Goal: Transaction & Acquisition: Obtain resource

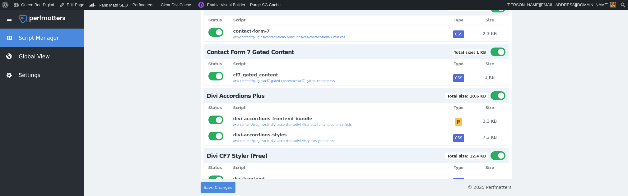
scroll to position [111, 0]
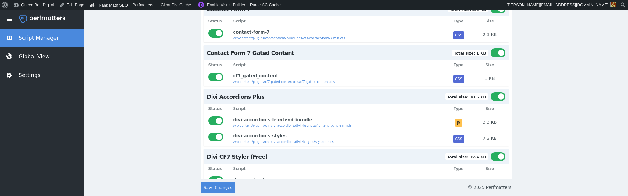
click at [498, 96] on div at bounding box center [498, 96] width 15 height 9
click at [491, 92] on input "checkbox" at bounding box center [491, 92] width 0 height 0
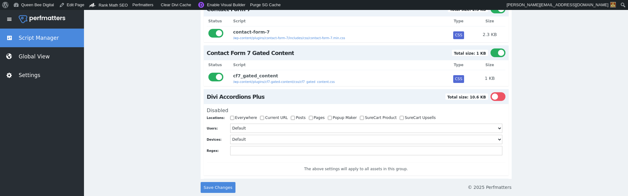
click at [260, 118] on input "Current URL" at bounding box center [262, 118] width 4 height 4
checkbox input "true"
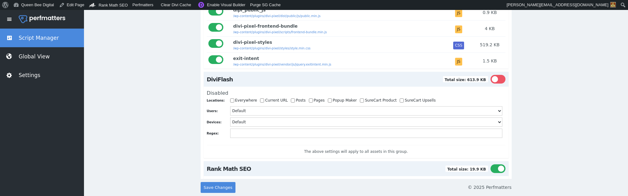
scroll to position [502, 0]
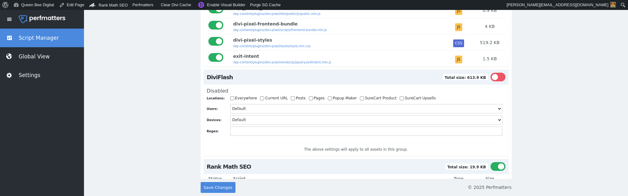
click at [260, 101] on input "Current URL" at bounding box center [262, 98] width 4 height 4
checkbox input "true"
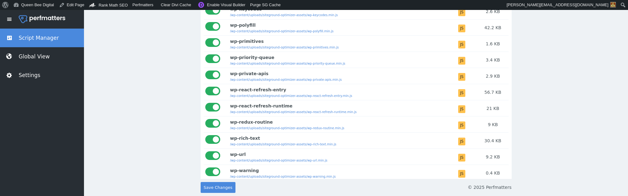
scroll to position [2060, 0]
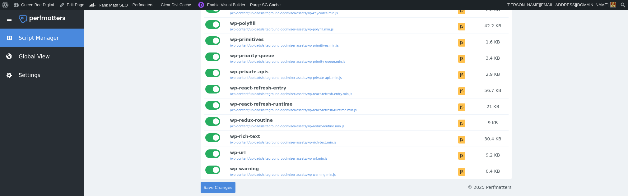
click at [213, 136] on div at bounding box center [212, 138] width 15 height 9
click at [205, 134] on input "checkbox" at bounding box center [205, 134] width 0 height 0
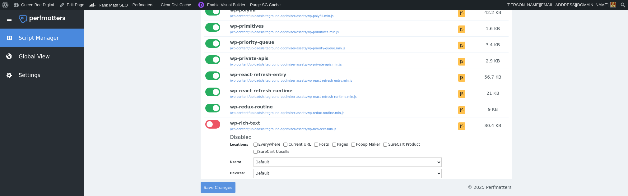
click at [214, 186] on span "Save Changes" at bounding box center [218, 187] width 29 height 11
click at [211, 186] on span "Save Changes" at bounding box center [218, 187] width 29 height 11
click at [284, 147] on input "Current URL" at bounding box center [286, 145] width 4 height 4
checkbox input "true"
click at [213, 187] on span "Save Changes" at bounding box center [218, 187] width 29 height 11
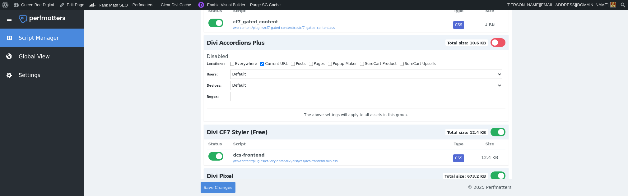
scroll to position [165, 0]
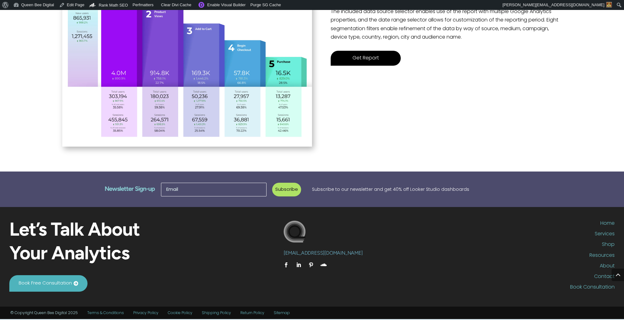
scroll to position [251, 0]
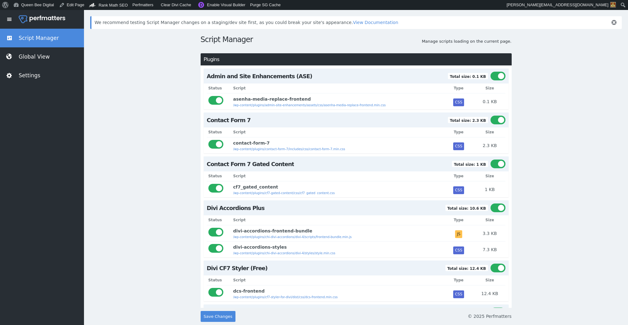
click at [500, 209] on div at bounding box center [498, 207] width 15 height 9
click at [491, 203] on input "checkbox" at bounding box center [491, 203] width 0 height 0
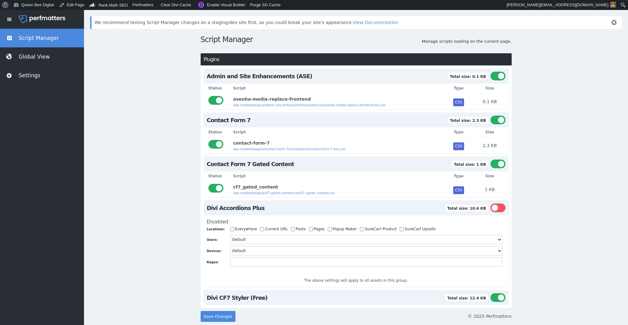
click at [260, 228] on input "Current URL" at bounding box center [262, 229] width 4 height 4
checkbox input "true"
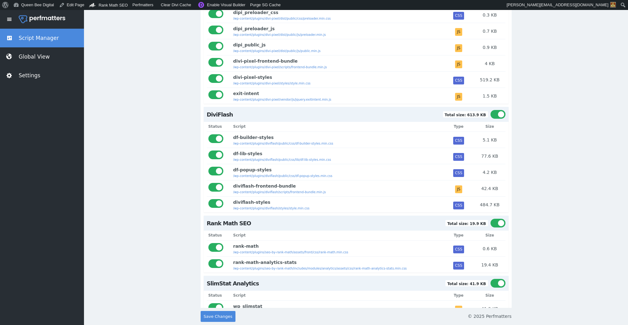
scroll to position [465, 0]
click at [499, 117] on div at bounding box center [498, 114] width 15 height 9
click at [491, 110] on input "checkbox" at bounding box center [491, 110] width 0 height 0
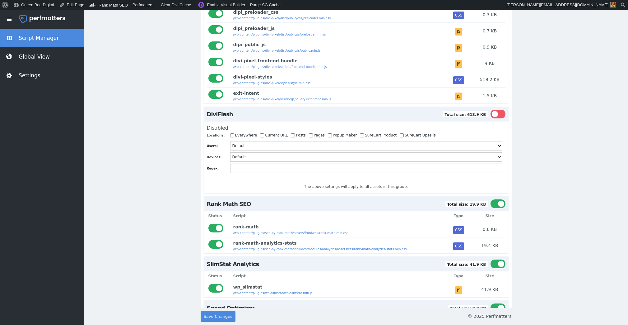
click at [260, 137] on input "Current URL" at bounding box center [262, 135] width 4 height 4
checkbox input "true"
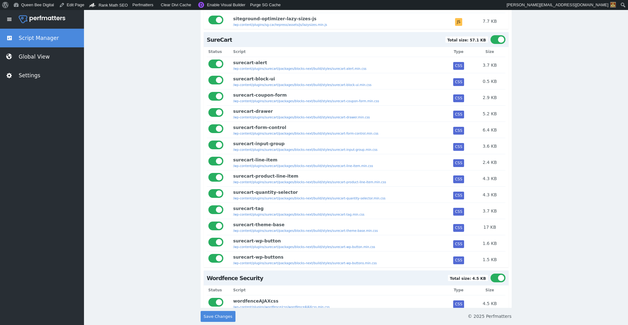
scroll to position [779, 0]
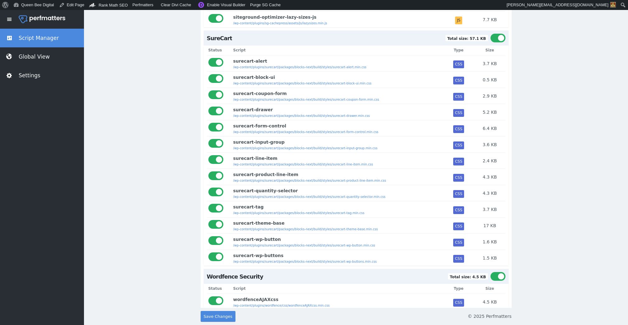
click at [217, 65] on div at bounding box center [216, 62] width 15 height 9
click at [209, 58] on input "checkbox" at bounding box center [209, 58] width 0 height 0
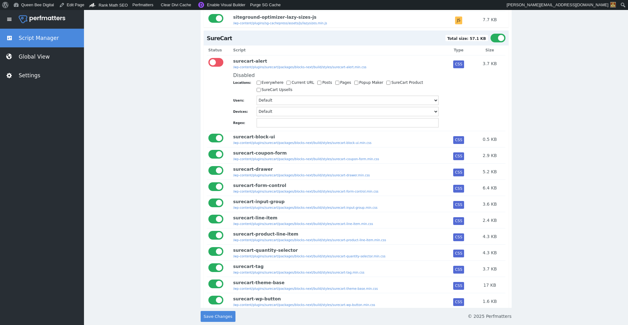
click at [287, 84] on input "Current URL" at bounding box center [289, 83] width 4 height 4
checkbox input "true"
click at [215, 156] on div at bounding box center [216, 154] width 15 height 9
click at [209, 150] on input "checkbox" at bounding box center [209, 150] width 0 height 0
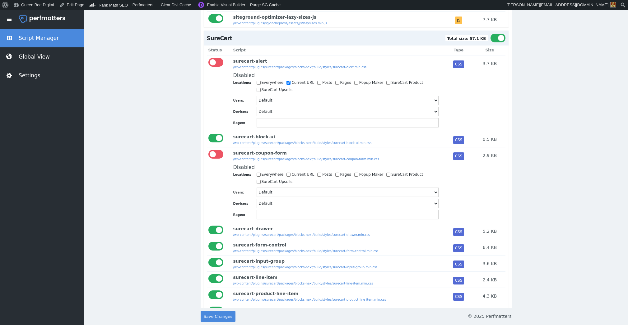
click at [287, 176] on input "Current URL" at bounding box center [289, 174] width 4 height 4
checkbox input "true"
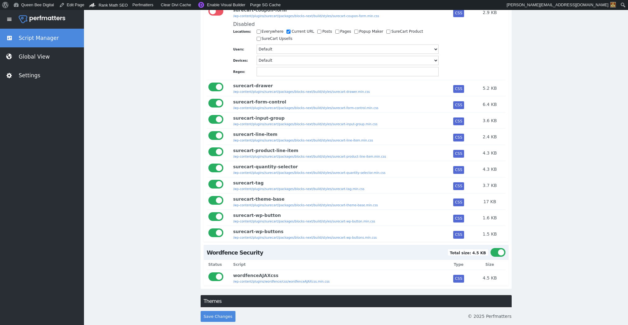
scroll to position [922, 0]
click at [217, 104] on div at bounding box center [216, 102] width 15 height 9
click at [209, 98] on input "checkbox" at bounding box center [209, 98] width 0 height 0
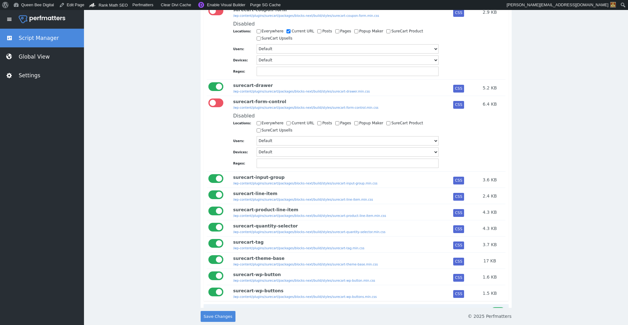
click at [287, 125] on input "Current URL" at bounding box center [289, 123] width 4 height 4
checkbox input "true"
click at [216, 180] on div at bounding box center [216, 178] width 15 height 9
click at [209, 174] on input "checkbox" at bounding box center [209, 174] width 0 height 0
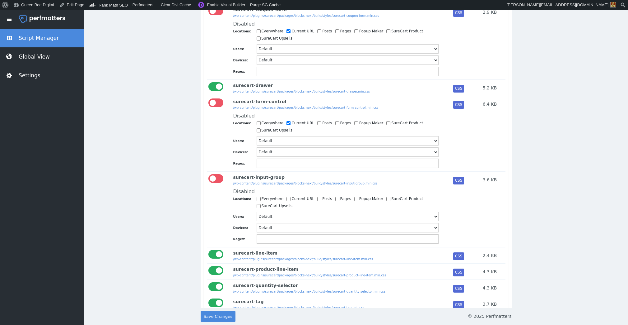
click at [287, 201] on input "Current URL" at bounding box center [289, 199] width 4 height 4
checkbox input "true"
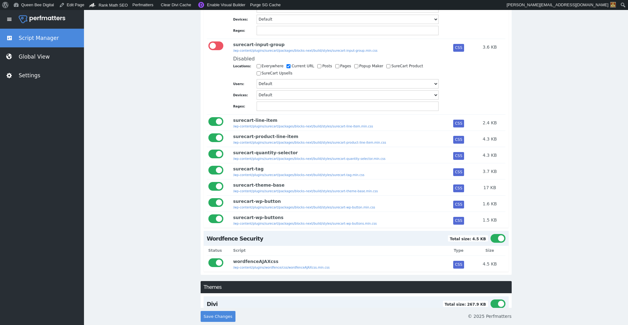
scroll to position [1054, 0]
click at [215, 154] on div at bounding box center [216, 153] width 15 height 9
click at [209, 149] on input "checkbox" at bounding box center [209, 149] width 0 height 0
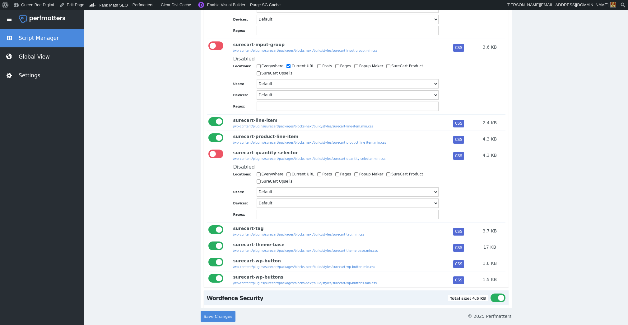
click at [287, 176] on input "Current URL" at bounding box center [289, 174] width 4 height 4
checkbox input "true"
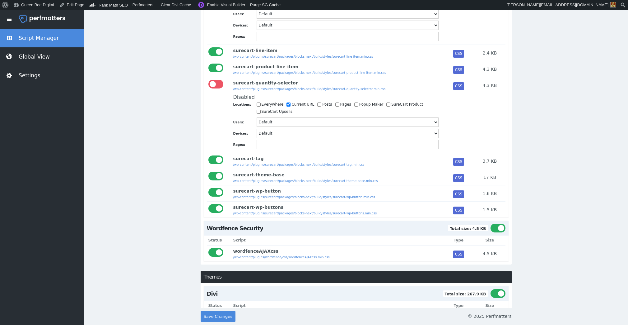
scroll to position [1124, 0]
click at [216, 162] on div at bounding box center [216, 159] width 15 height 9
click at [209, 155] on input "checkbox" at bounding box center [209, 155] width 0 height 0
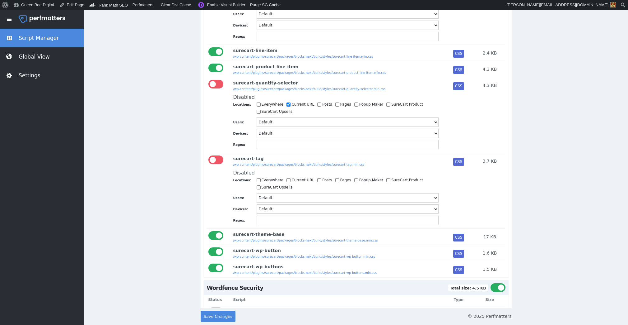
click at [287, 182] on input "Current URL" at bounding box center [289, 180] width 4 height 4
checkbox input "true"
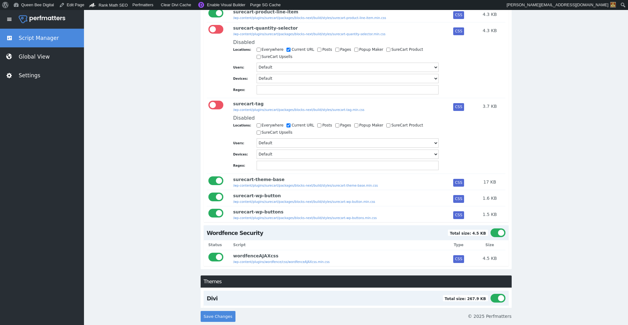
scroll to position [1181, 0]
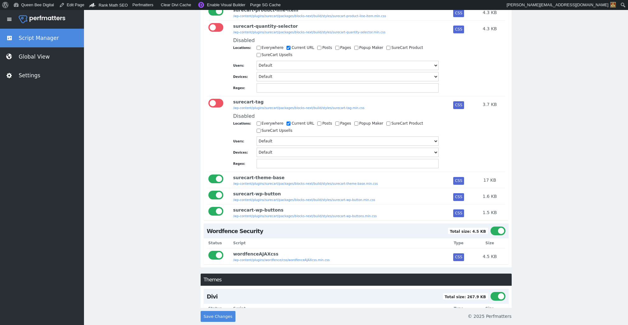
click at [218, 214] on div at bounding box center [216, 211] width 15 height 9
click at [209, 207] on input "checkbox" at bounding box center [209, 207] width 0 height 0
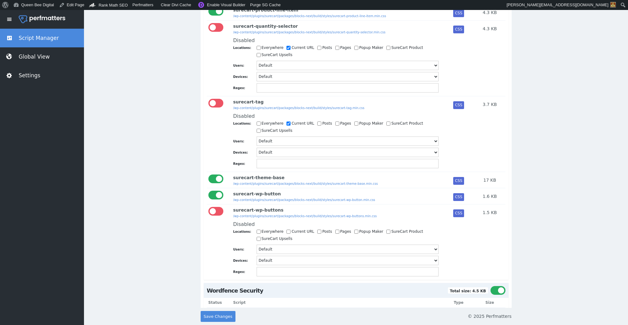
click at [287, 233] on input "Current URL" at bounding box center [289, 231] width 4 height 4
checkbox input "true"
click at [218, 197] on div at bounding box center [216, 194] width 15 height 9
click at [209, 190] on input "checkbox" at bounding box center [209, 190] width 0 height 0
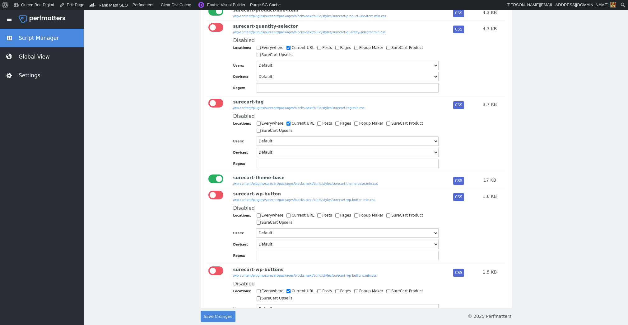
click at [287, 217] on input "Current URL" at bounding box center [289, 215] width 4 height 4
checkbox input "true"
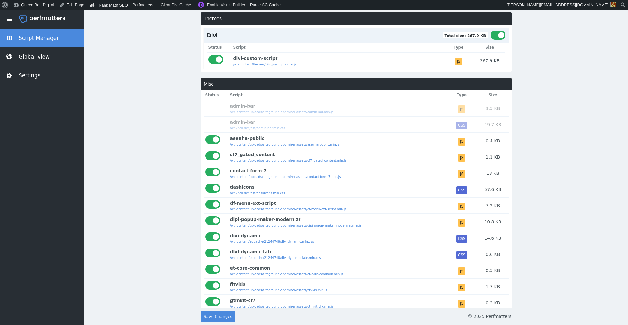
scroll to position [1562, 0]
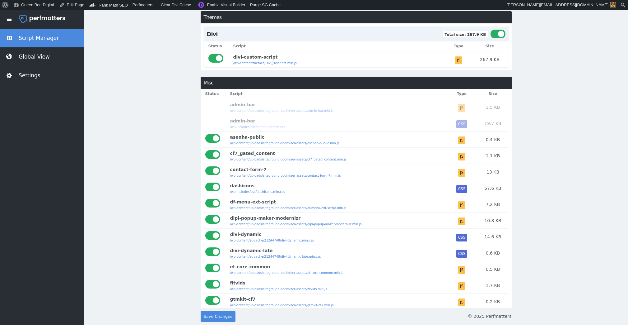
click at [212, 190] on div at bounding box center [212, 186] width 15 height 9
click at [205, 182] on input "checkbox" at bounding box center [205, 182] width 0 height 0
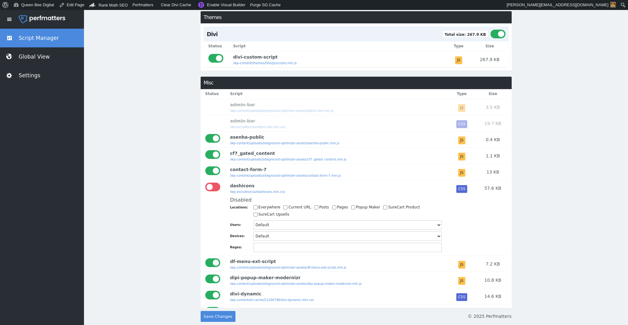
click at [284, 209] on input "Current URL" at bounding box center [286, 207] width 4 height 4
checkbox input "true"
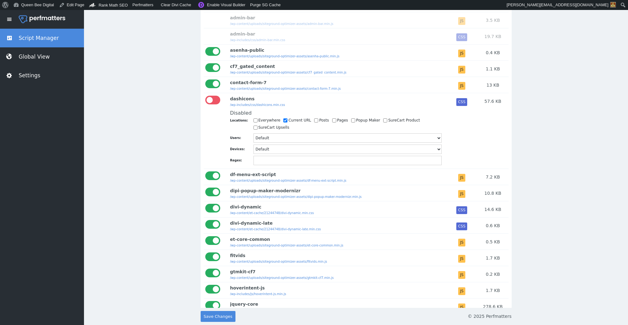
scroll to position [1651, 0]
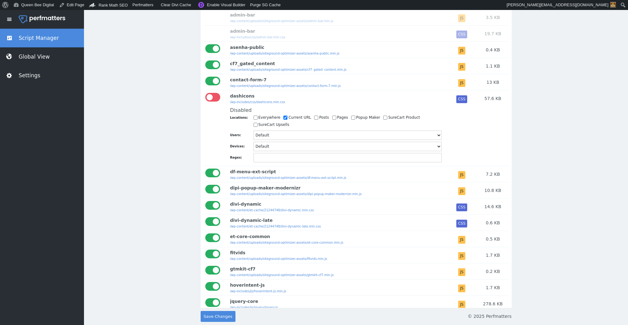
click at [212, 176] on div at bounding box center [212, 172] width 15 height 9
click at [205, 168] on input "checkbox" at bounding box center [205, 168] width 0 height 0
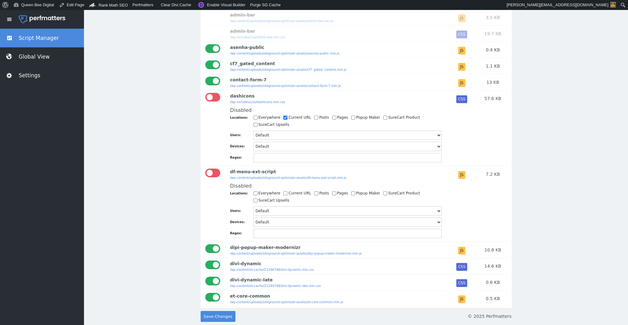
click at [284, 194] on input "Current URL" at bounding box center [286, 193] width 4 height 4
checkbox input "true"
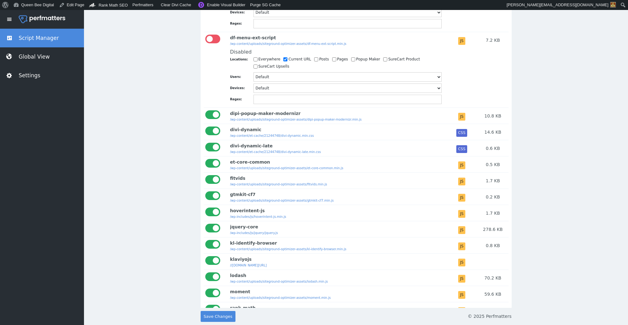
scroll to position [1785, 0]
click at [212, 183] on div at bounding box center [212, 179] width 15 height 9
click at [205, 175] on input "checkbox" at bounding box center [205, 175] width 0 height 0
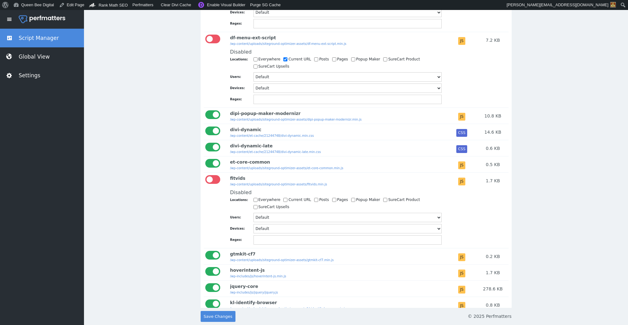
click at [284, 202] on input "Current URL" at bounding box center [286, 200] width 4 height 4
checkbox input "true"
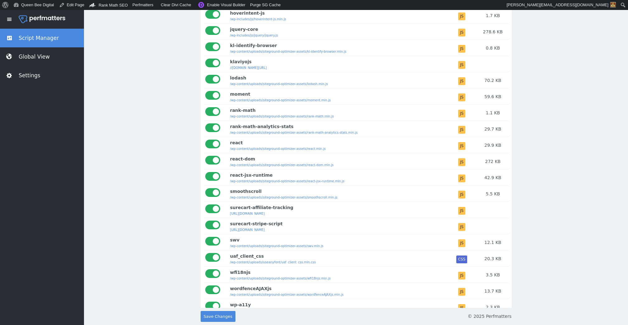
scroll to position [2049, 0]
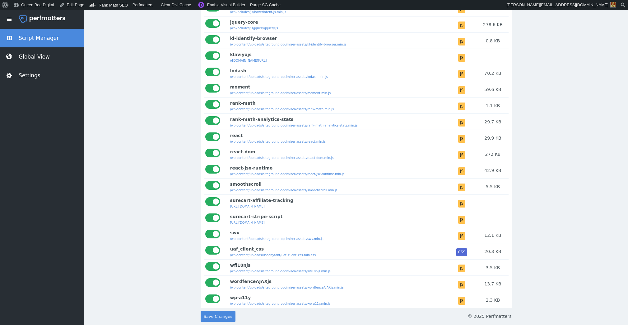
click at [214, 206] on div at bounding box center [212, 201] width 15 height 9
click at [205, 197] on input "checkbox" at bounding box center [205, 197] width 0 height 0
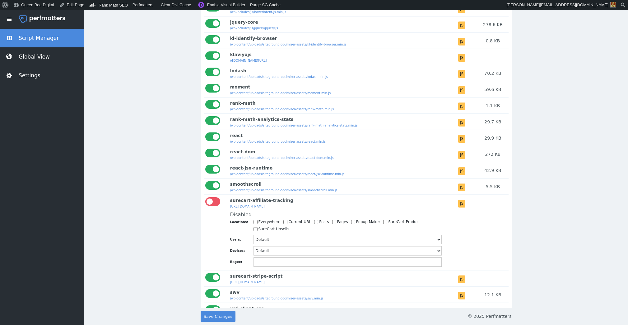
click at [284, 224] on input "Current URL" at bounding box center [286, 222] width 4 height 4
checkbox input "true"
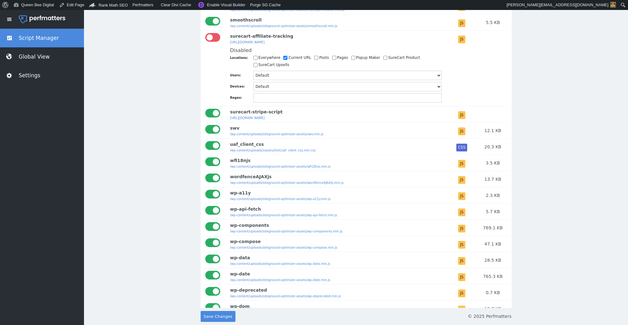
scroll to position [2213, 0]
click at [212, 118] on div at bounding box center [212, 113] width 15 height 9
click at [205, 109] on input "checkbox" at bounding box center [205, 109] width 0 height 0
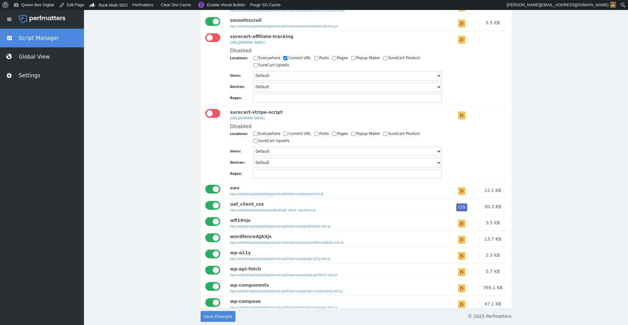
click at [284, 136] on input "Current URL" at bounding box center [286, 134] width 4 height 4
checkbox input "true"
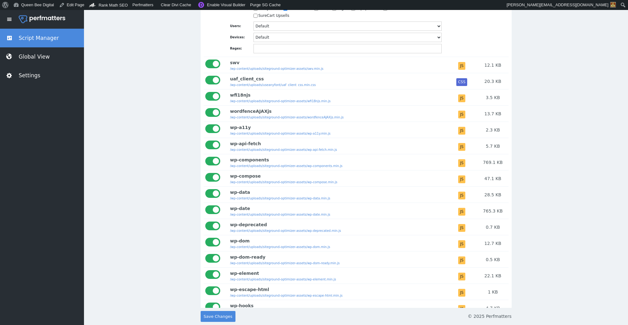
scroll to position [2343, 0]
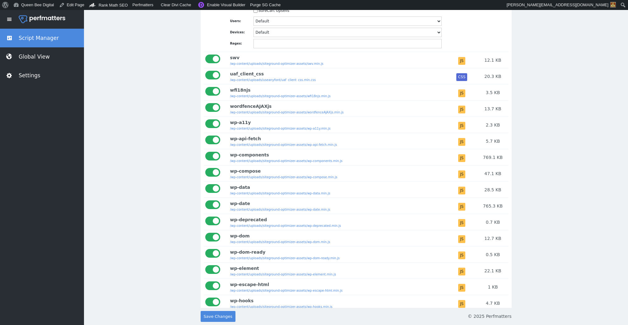
click at [214, 176] on div at bounding box center [212, 172] width 15 height 9
click at [205, 168] on input "checkbox" at bounding box center [205, 168] width 0 height 0
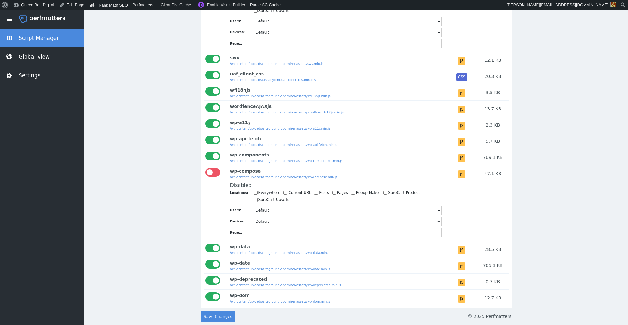
click at [284, 194] on input "Current URL" at bounding box center [286, 192] width 4 height 4
checkbox input "true"
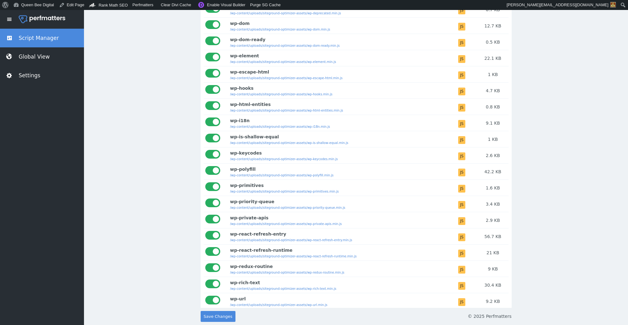
scroll to position [2616, 0]
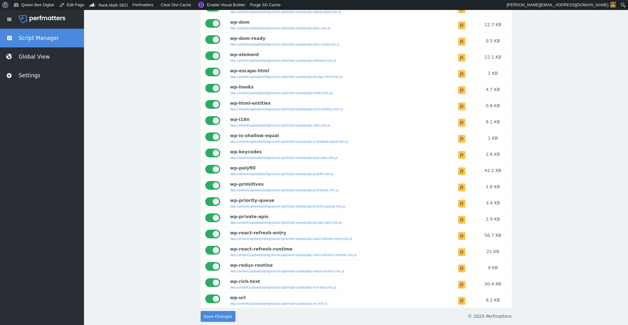
click at [211, 157] on div at bounding box center [212, 152] width 15 height 9
click at [205, 148] on input "checkbox" at bounding box center [205, 148] width 0 height 0
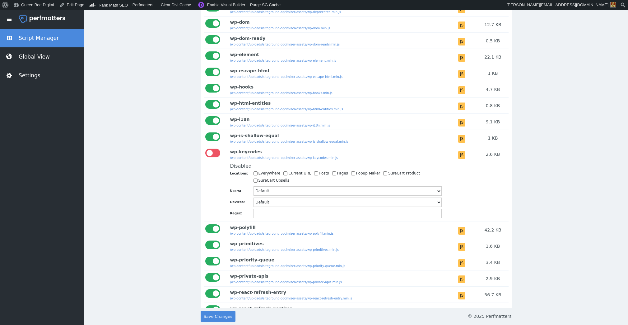
click at [284, 175] on input "Current URL" at bounding box center [286, 173] width 4 height 4
checkbox input "true"
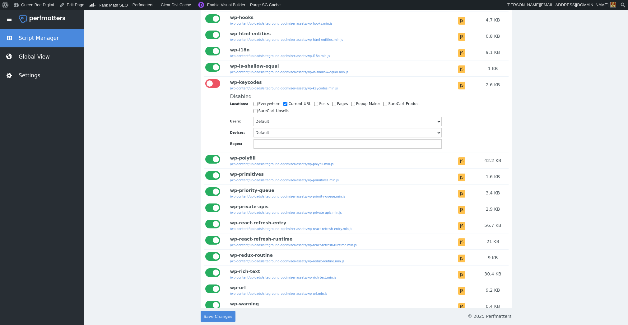
scroll to position [2701, 0]
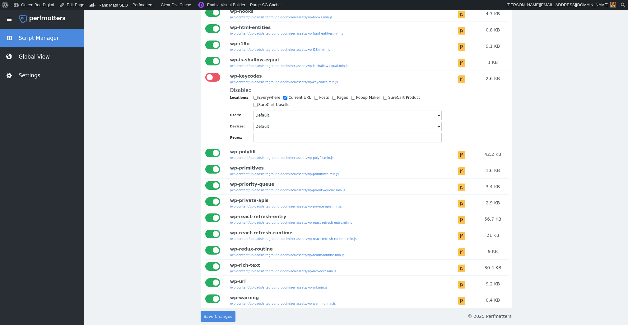
click at [211, 263] on div at bounding box center [212, 266] width 15 height 9
click at [205, 262] on input "checkbox" at bounding box center [205, 262] width 0 height 0
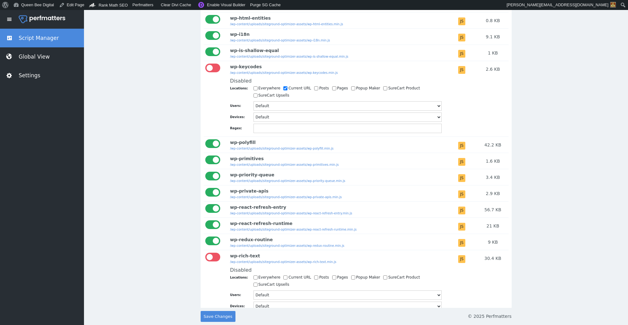
click at [284, 279] on input "Current URL" at bounding box center [286, 277] width 4 height 4
checkbox input "true"
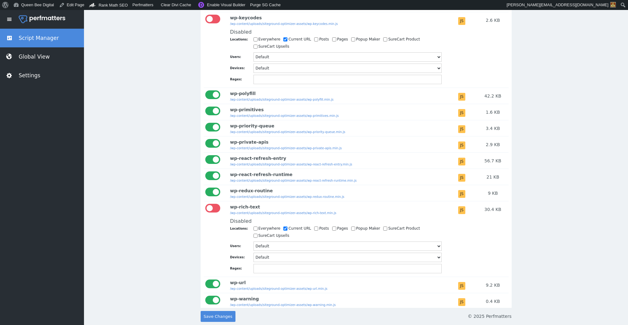
scroll to position [2760, 0]
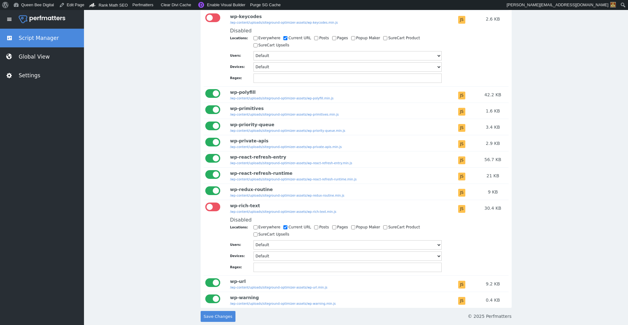
click at [210, 157] on div at bounding box center [212, 158] width 15 height 9
click at [205, 154] on input "checkbox" at bounding box center [205, 154] width 0 height 0
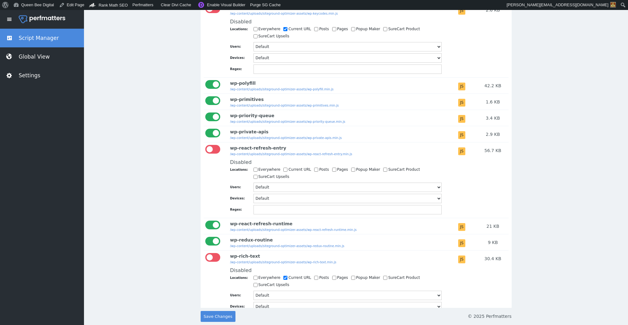
click at [284, 171] on input "Current URL" at bounding box center [286, 169] width 4 height 4
checkbox input "true"
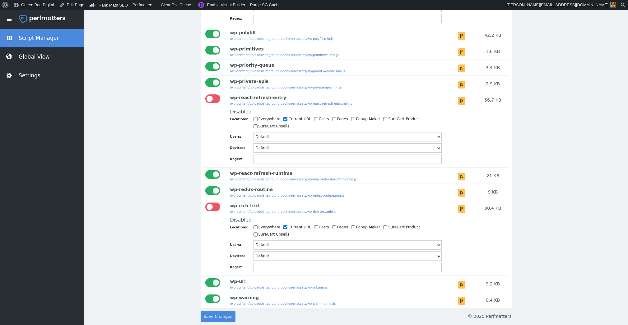
scroll to position [2819, 0]
click at [216, 319] on span "Save Changes" at bounding box center [218, 316] width 29 height 11
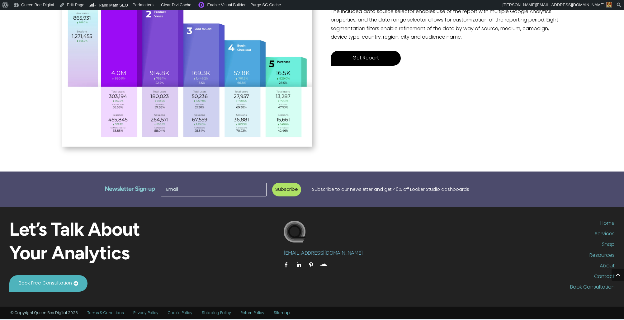
scroll to position [251, 0]
click at [369, 57] on link "Get Report" at bounding box center [365, 58] width 70 height 15
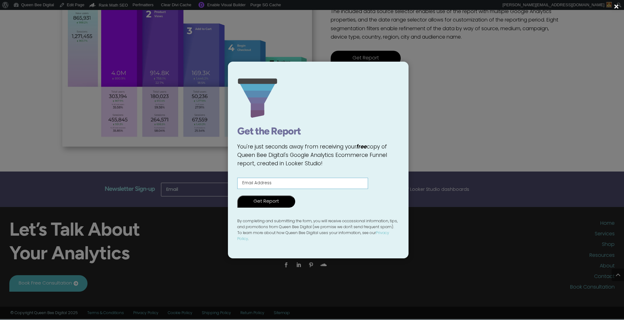
scroll to position [251, 4]
click at [263, 184] on input "Contact form" at bounding box center [302, 183] width 131 height 11
type input "[EMAIL_ADDRESS][DOMAIN_NAME]"
click at [262, 208] on input "Get Report" at bounding box center [266, 201] width 58 height 12
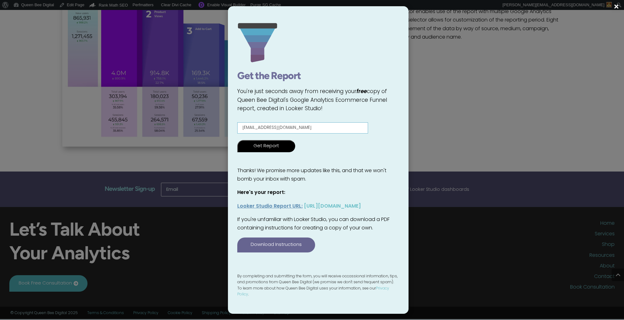
click at [486, 138] on div "× Get the Report You're just seconds away from receiving your free copy of Quee…" at bounding box center [312, 160] width 624 height 320
